Goal: Download file/media

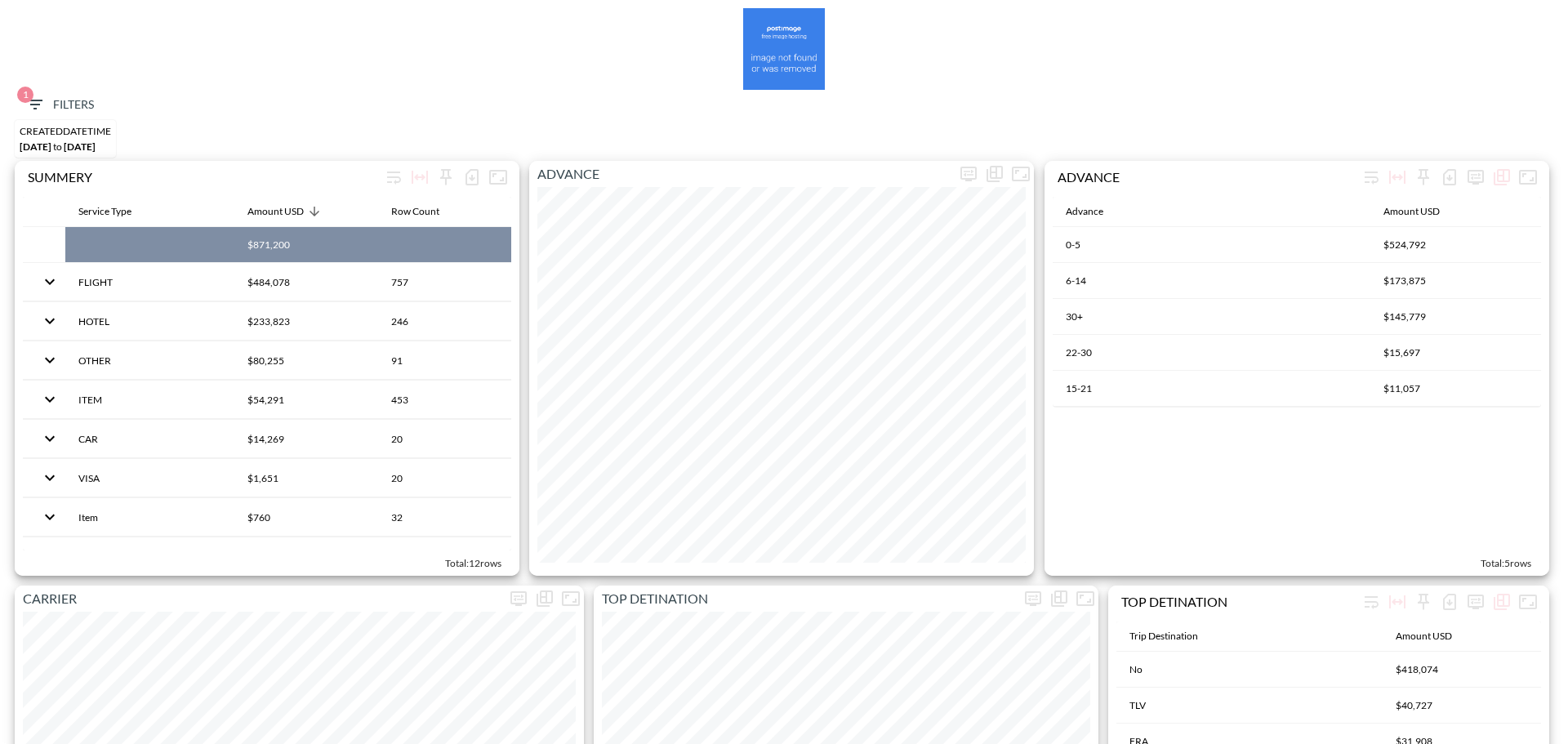
click at [53, 109] on span "1 Filters" at bounding box center [59, 105] width 68 height 20
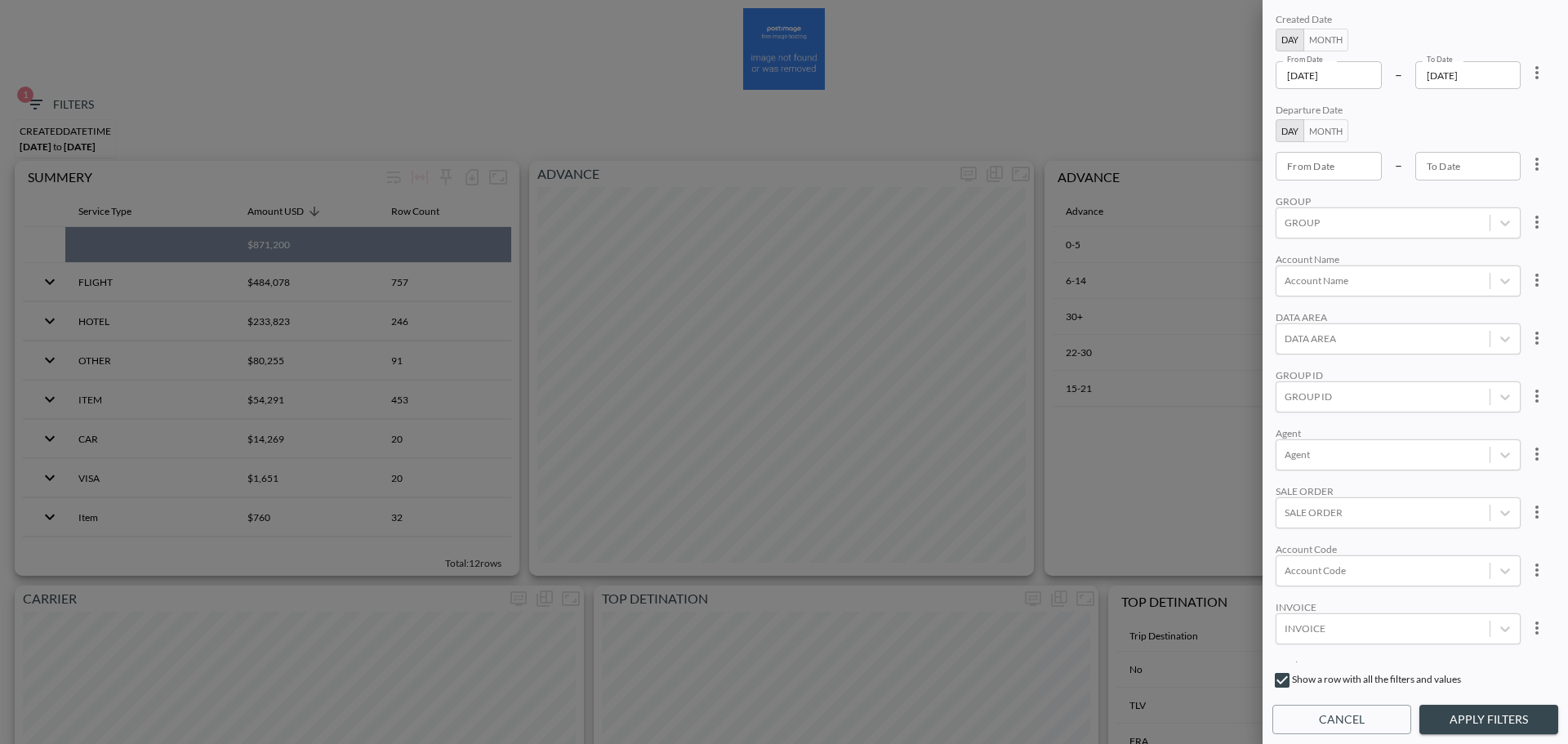
click at [1540, 67] on icon "more" at bounding box center [1536, 72] width 19 height 19
click at [1491, 106] on li "Clear" at bounding box center [1476, 110] width 147 height 29
click at [1316, 572] on div at bounding box center [1383, 571] width 197 height 16
click at [1284, 495] on input "NBGR" at bounding box center [1287, 489] width 34 height 34
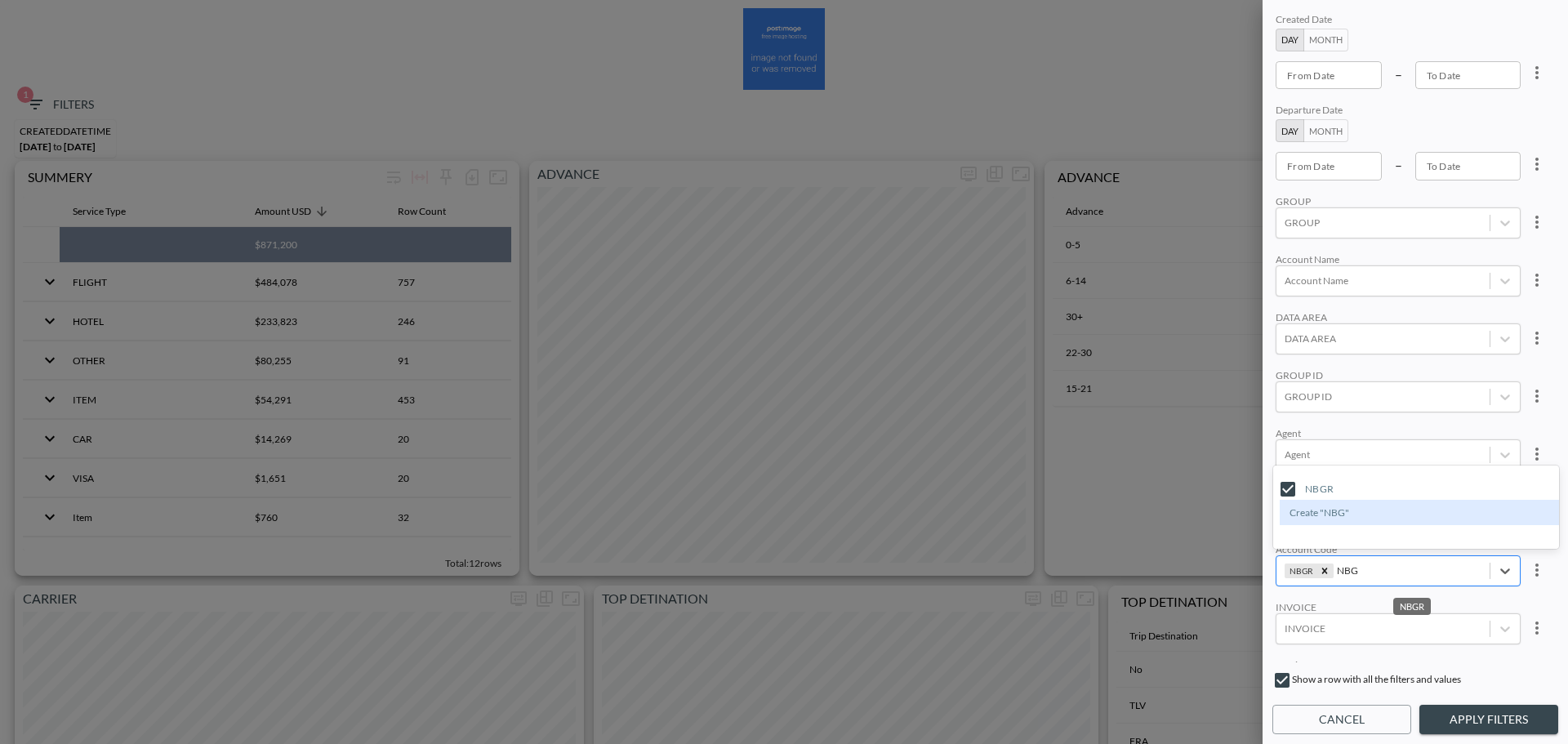
click at [1346, 571] on input "NBG" at bounding box center [1348, 571] width 23 height 13
click at [1293, 481] on input "ADCT" at bounding box center [1287, 489] width 34 height 34
click at [1292, 454] on input "ADCN" at bounding box center [1287, 461] width 34 height 34
type input "ADC"
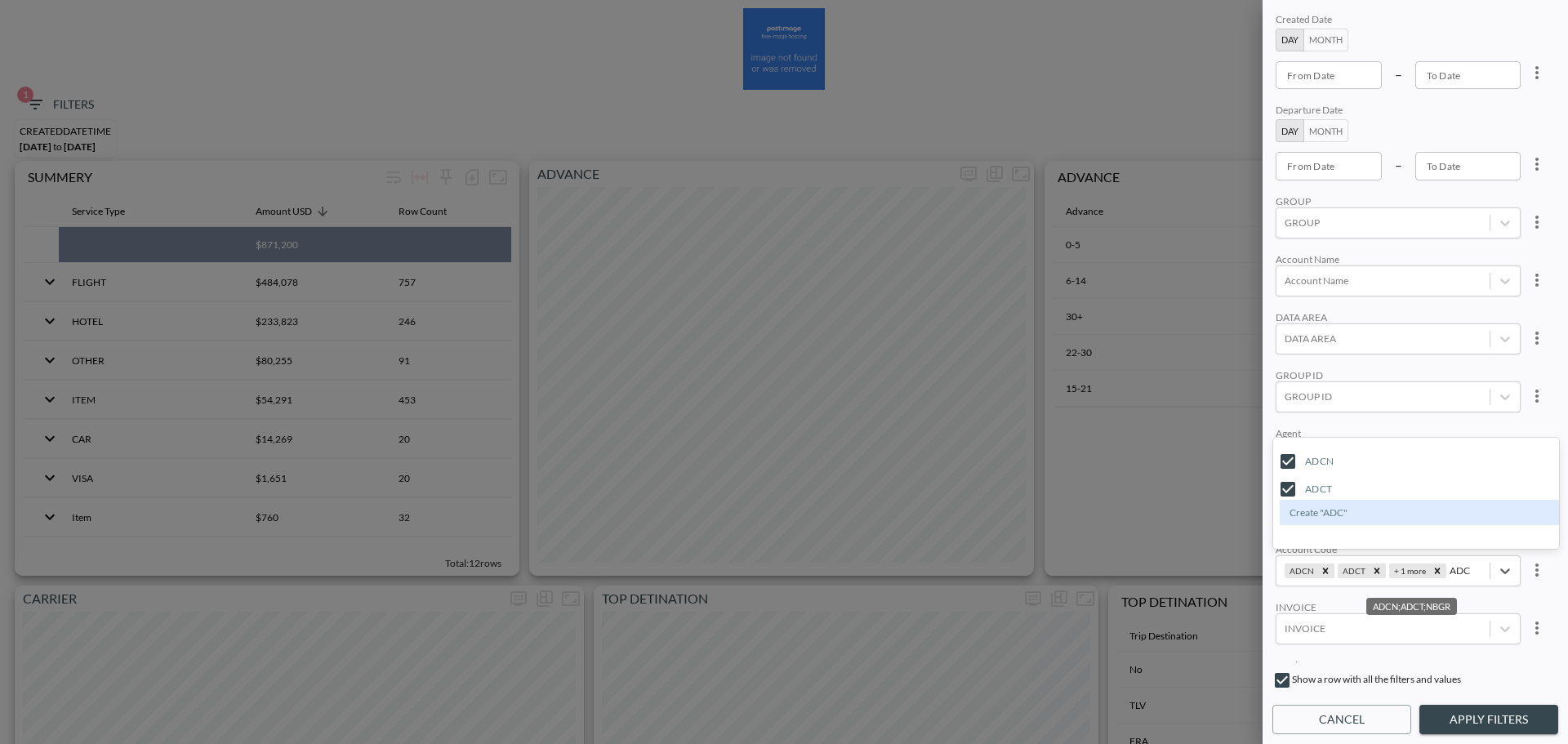
click at [1389, 369] on div "GROUP ID" at bounding box center [1398, 375] width 245 height 13
click at [1305, 158] on input "From Date" at bounding box center [1328, 165] width 106 height 28
type input "YYYY-MM-DD"
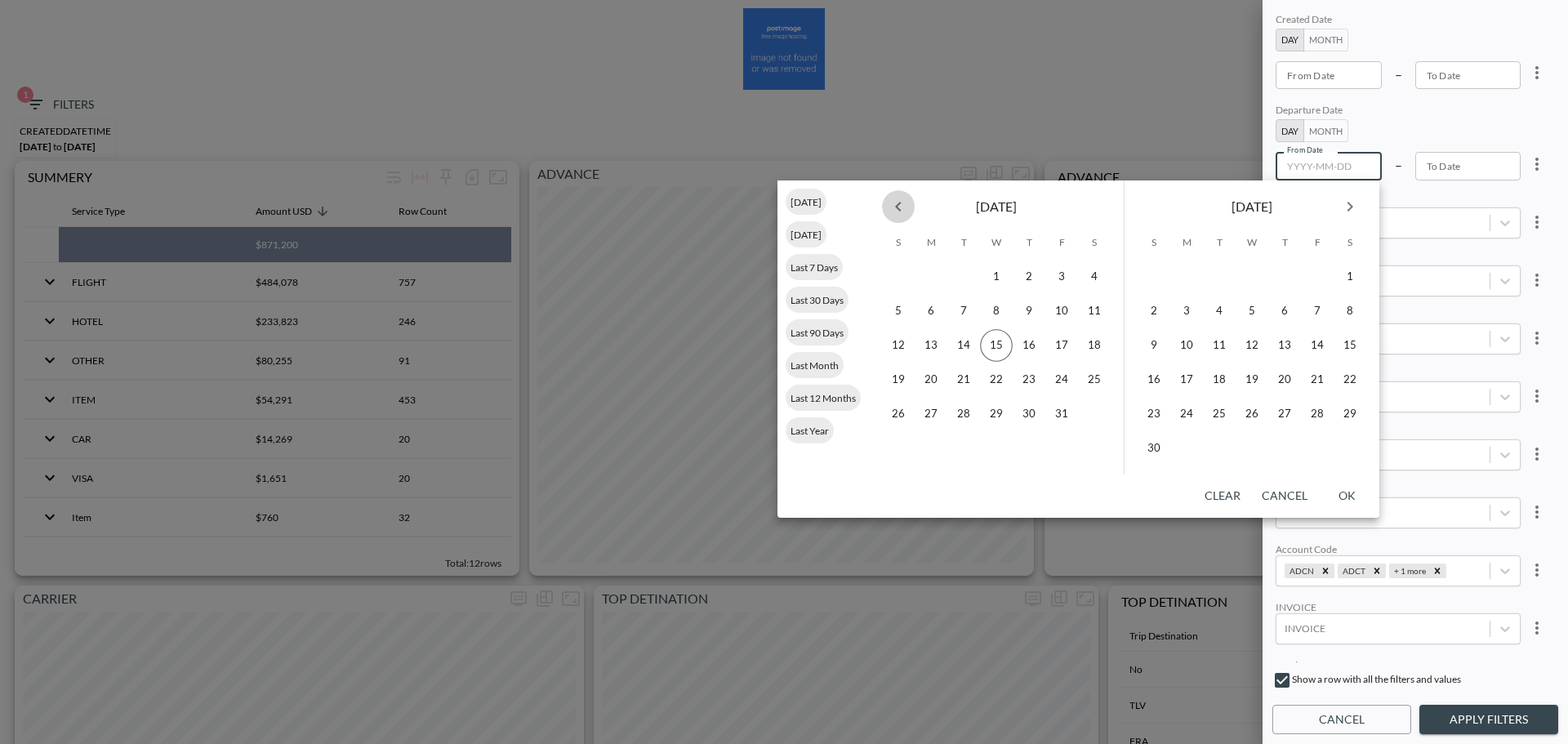
click at [899, 208] on icon "Previous month" at bounding box center [897, 206] width 19 height 19
click at [917, 344] on button "15" at bounding box center [931, 345] width 33 height 33
type input "[DATE]"
click at [1282, 349] on button "16" at bounding box center [1284, 345] width 33 height 33
type input "[DATE]"
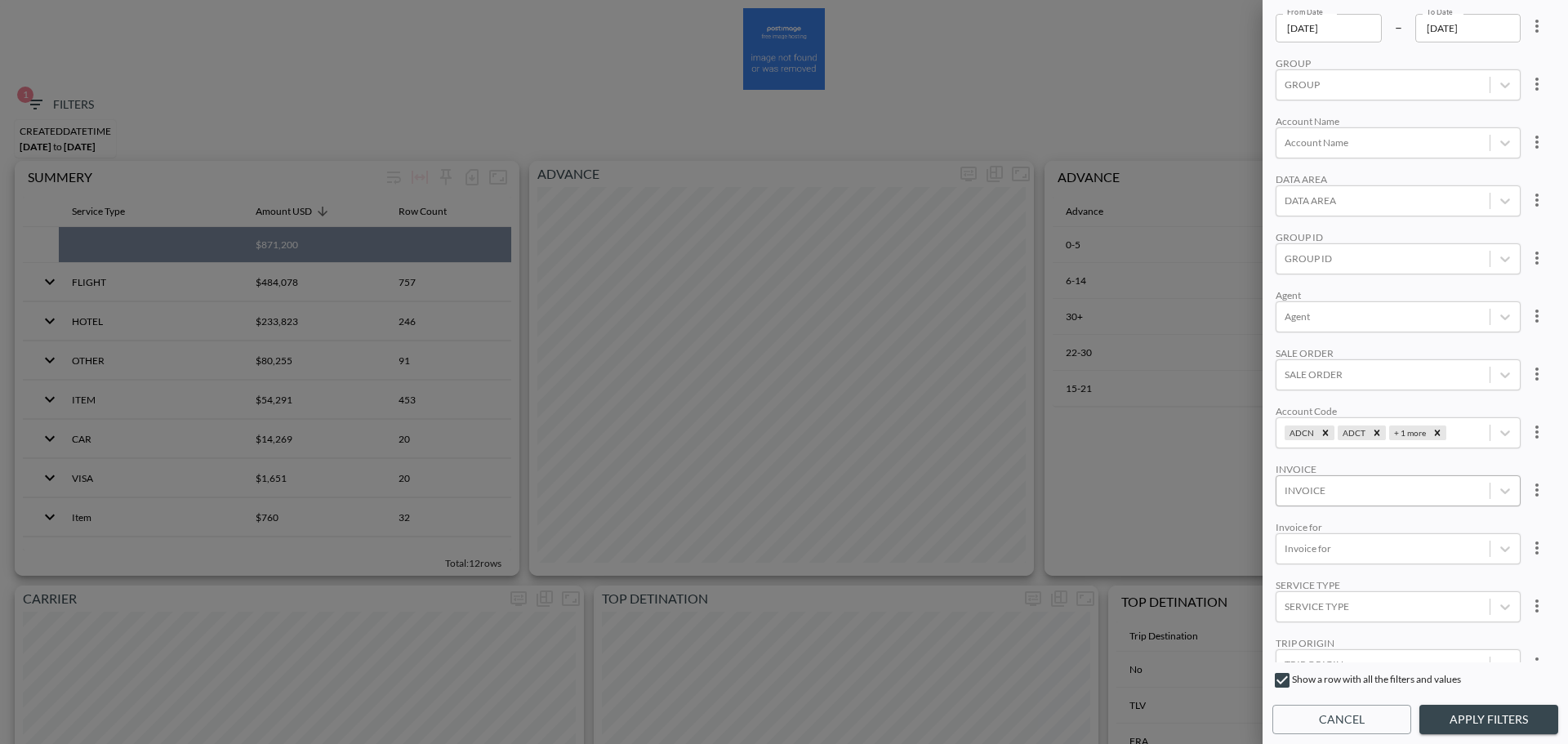
scroll to position [225, 0]
click at [1482, 717] on button "Apply Filters" at bounding box center [1489, 720] width 138 height 30
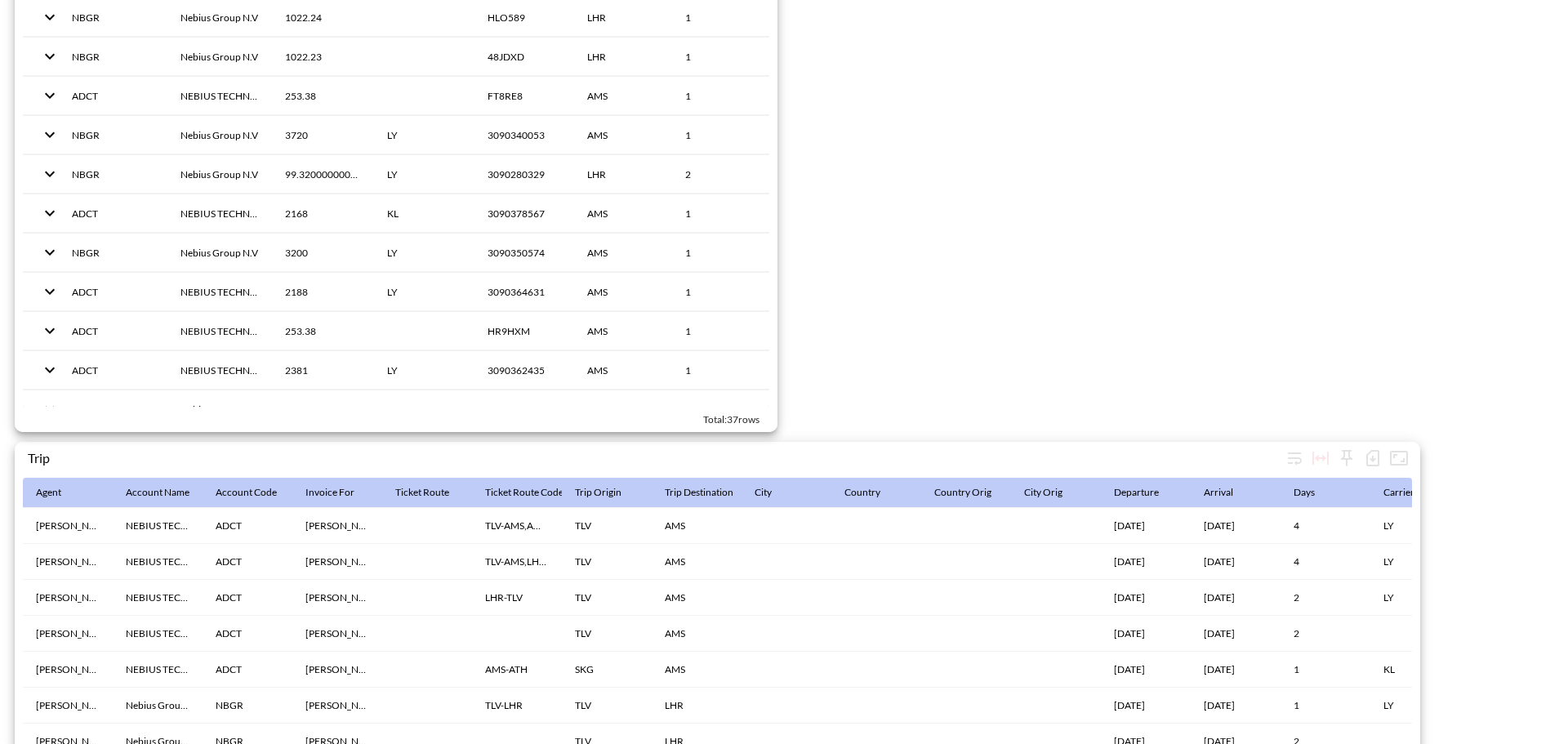
scroll to position [2523, 0]
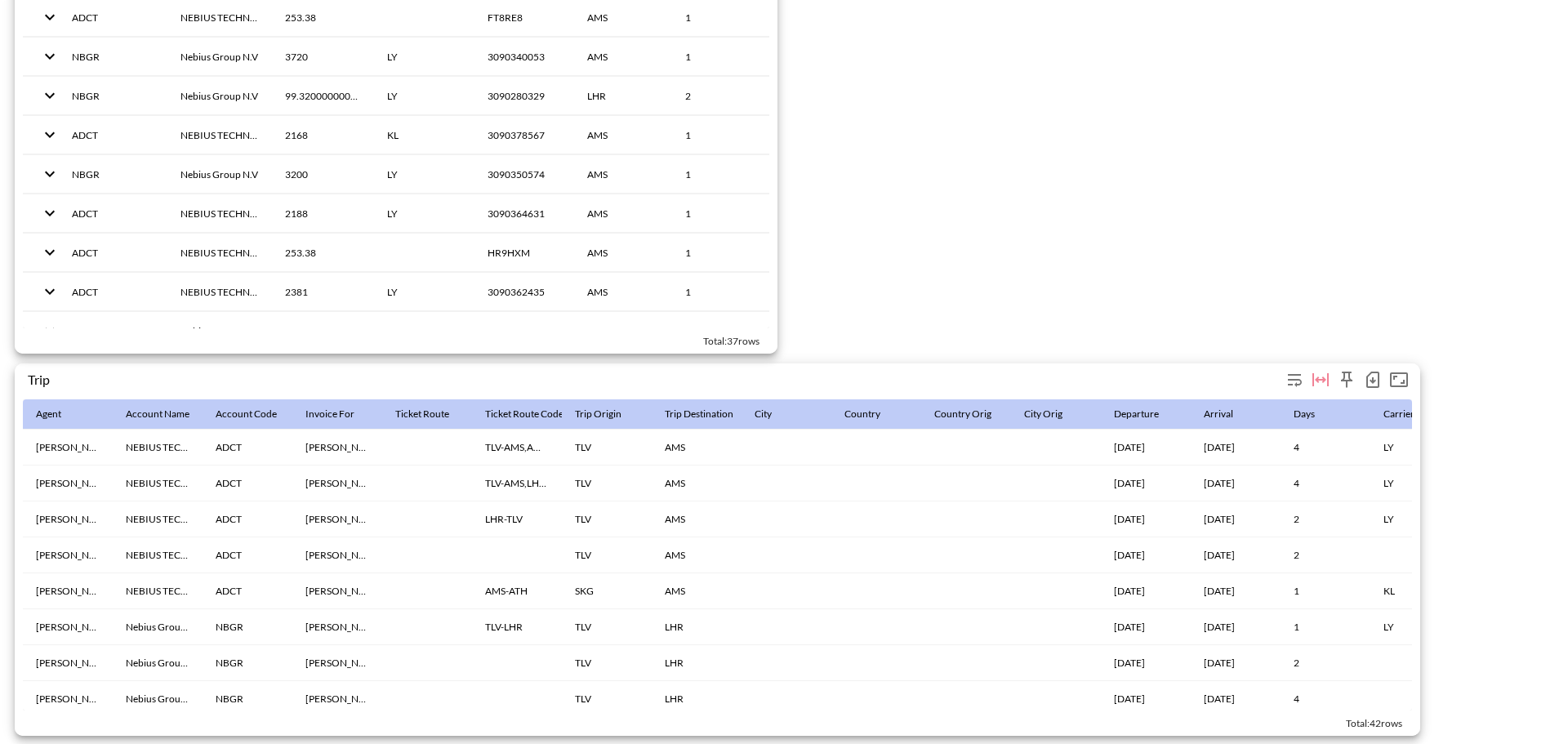
click at [1369, 376] on icon "button" at bounding box center [1372, 380] width 19 height 19
click at [1228, 409] on li "Download CSV ( 42 Rows )" at bounding box center [1289, 405] width 192 height 29
